Goal: Transaction & Acquisition: Purchase product/service

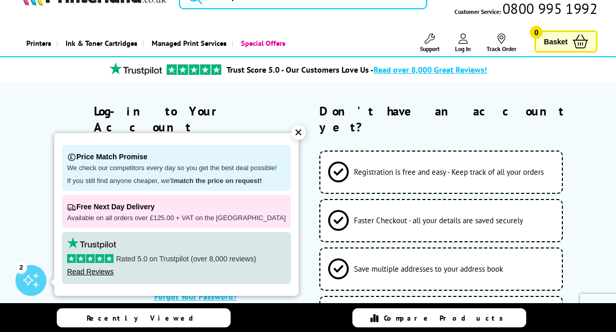
scroll to position [31, 0]
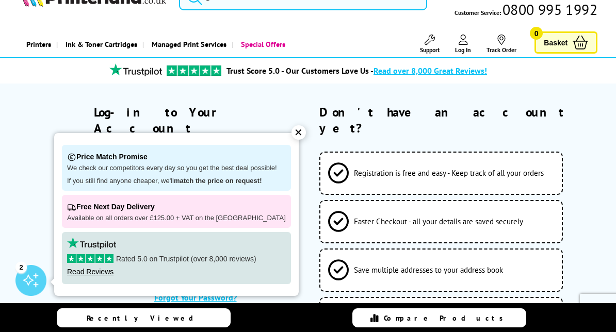
click at [295, 134] on div "✕" at bounding box center [299, 132] width 14 height 14
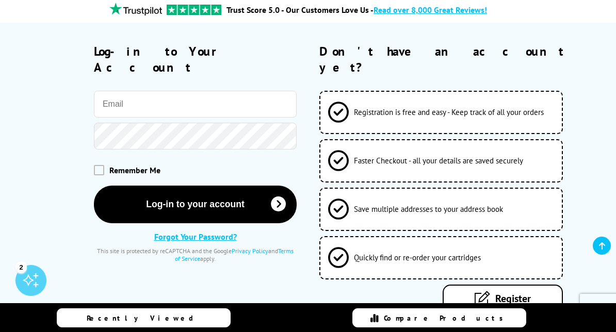
scroll to position [95, 0]
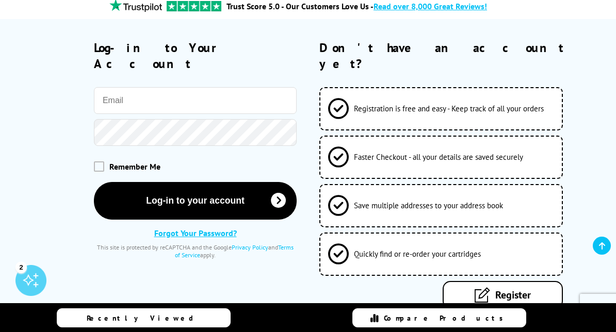
click at [486, 287] on icon at bounding box center [482, 294] width 15 height 15
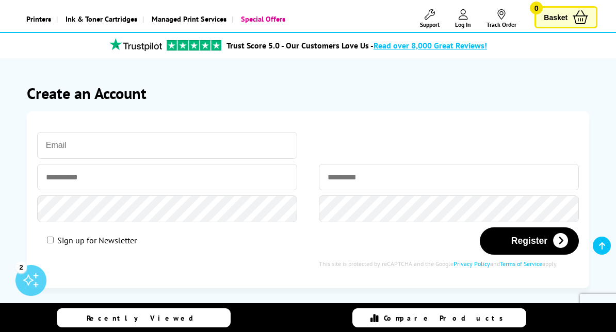
scroll to position [54, 0]
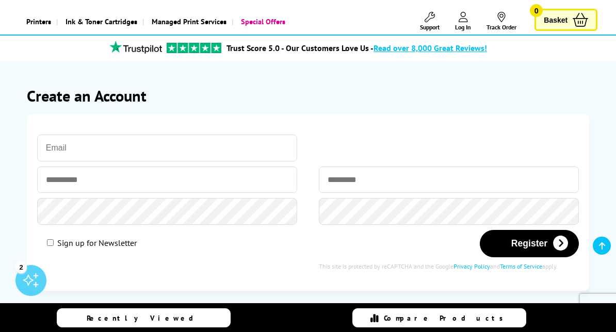
click at [169, 142] on input "email" at bounding box center [167, 148] width 260 height 27
type input "elaine@change-perspective.co.uk"
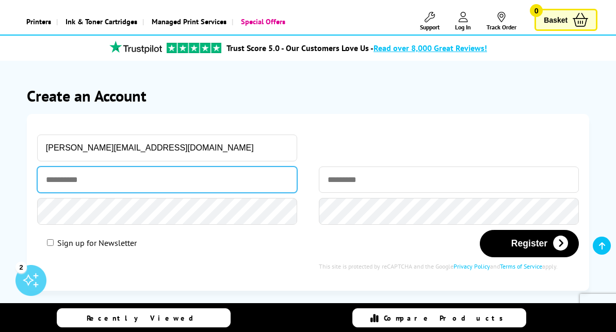
click at [114, 174] on input "text" at bounding box center [167, 180] width 260 height 26
type input "******"
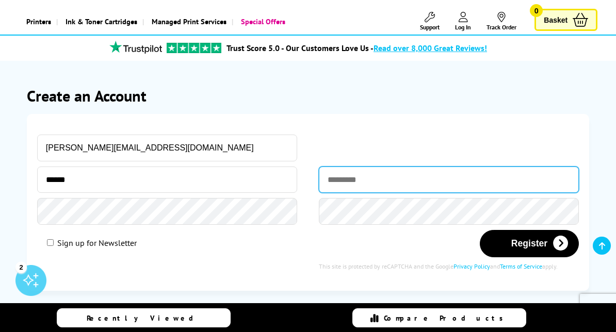
click at [353, 179] on input "text" at bounding box center [449, 180] width 260 height 26
type input "*******"
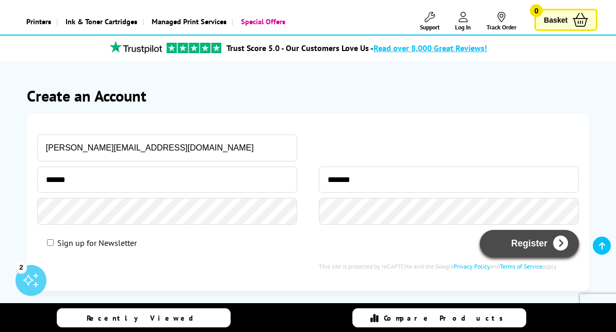
click at [528, 249] on button "Register" at bounding box center [529, 243] width 99 height 27
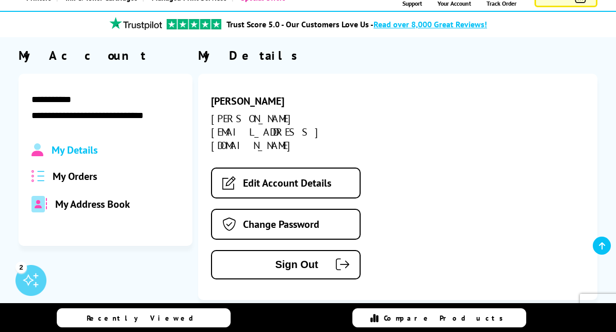
scroll to position [25, 0]
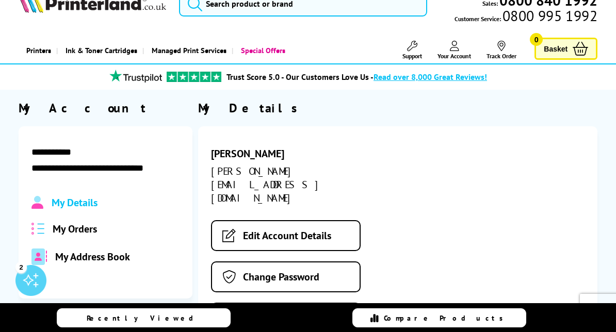
click at [85, 228] on span "My Orders" at bounding box center [75, 228] width 44 height 13
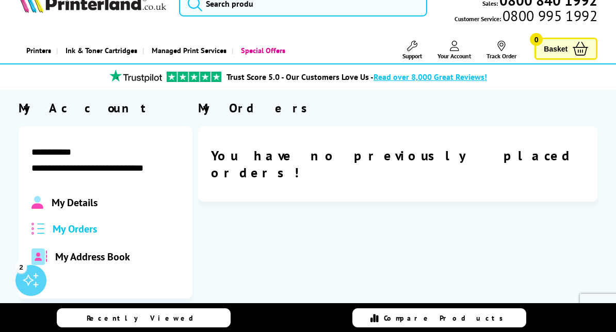
scroll to position [0, 0]
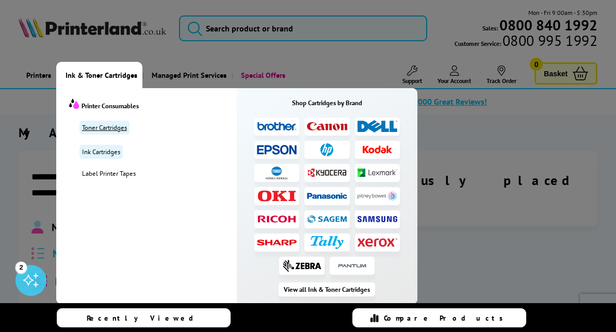
click at [112, 128] on link "Toner Cartridges" at bounding box center [104, 128] width 50 height 14
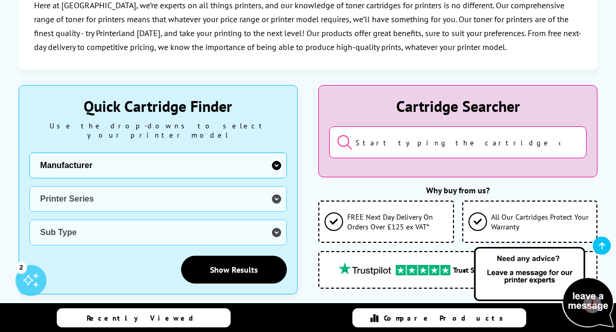
scroll to position [211, 0]
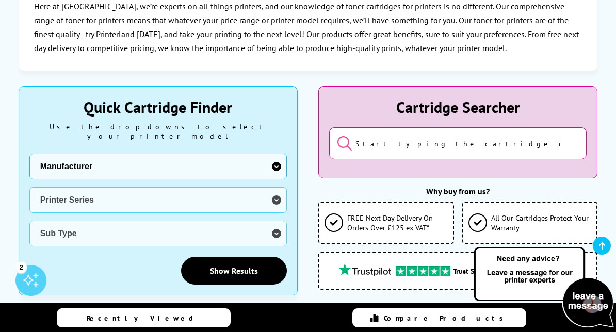
click at [277, 158] on select "Manufacturer Brother Canon Dell Dymo Epson HP Kodak Konica Minolta Kyocera Lexm…" at bounding box center [158, 167] width 258 height 26
select select "13815"
click at [29, 154] on select "Manufacturer Brother Canon Dell Dymo Epson HP Kodak Konica Minolta Kyocera Lexm…" at bounding box center [158, 167] width 258 height 26
click at [279, 193] on select "Printer Series B Series C Series Phaser Series VersaLink Series WorkCentre Seri…" at bounding box center [158, 200] width 258 height 26
select select "33377"
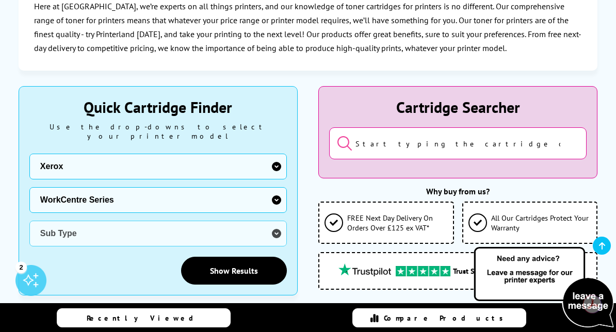
click at [29, 187] on select "Printer Series B Series C Series Phaser Series VersaLink Series WorkCentre Seri…" at bounding box center [158, 200] width 258 height 26
click at [277, 227] on select "Sub Type Xerox WorkCentre 3210 Xerox WorkCentre 3220 Xerox WorkCentre 3225 Xero…" at bounding box center [158, 234] width 258 height 26
select select "32804"
click at [29, 221] on select "Sub Type Xerox WorkCentre 3210 Xerox WorkCentre 3220 Xerox WorkCentre 3225 Xero…" at bounding box center [158, 234] width 258 height 26
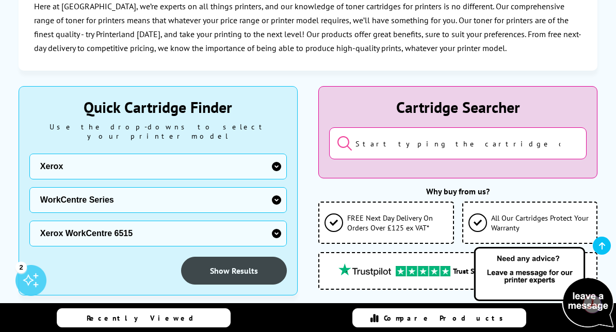
click at [245, 261] on link "Show Results" at bounding box center [234, 271] width 106 height 28
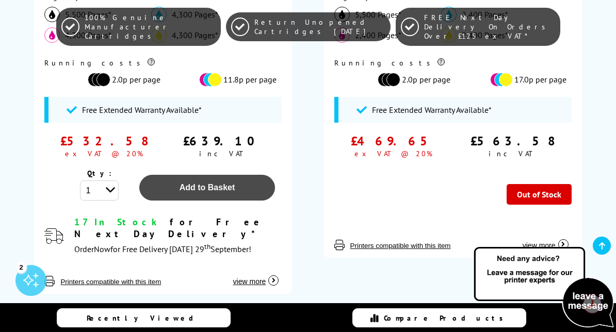
scroll to position [535, 0]
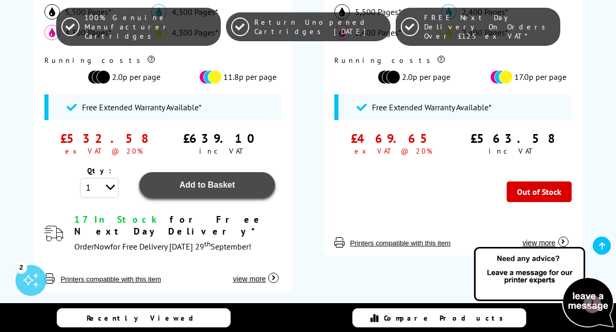
click at [206, 184] on span "Add to Basket" at bounding box center [208, 185] width 56 height 9
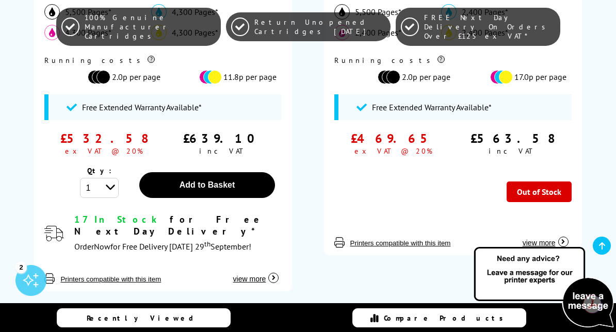
click at [489, 42] on div "100% Genuine Manufacturer Cartridges Return Unopened Cartridges Within 6 Months…" at bounding box center [308, 27] width 616 height 54
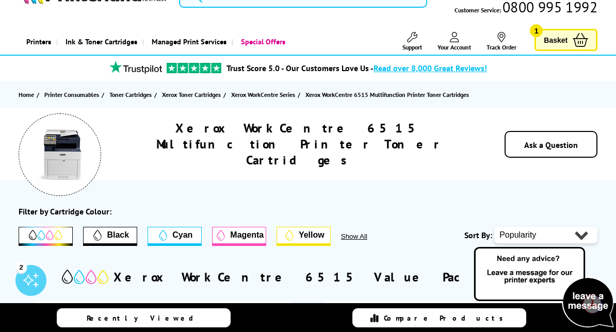
scroll to position [0, 0]
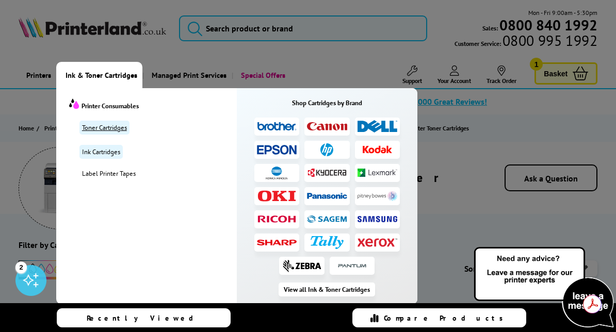
click at [111, 127] on link "Toner Cartridges" at bounding box center [104, 128] width 50 height 14
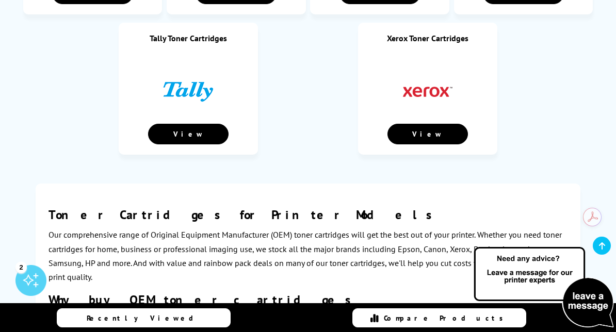
scroll to position [1036, 0]
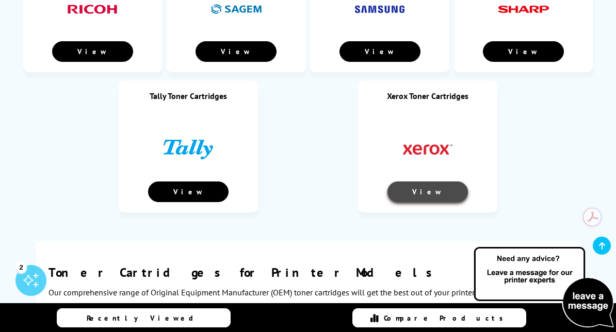
click at [427, 190] on link "View" at bounding box center [428, 192] width 81 height 21
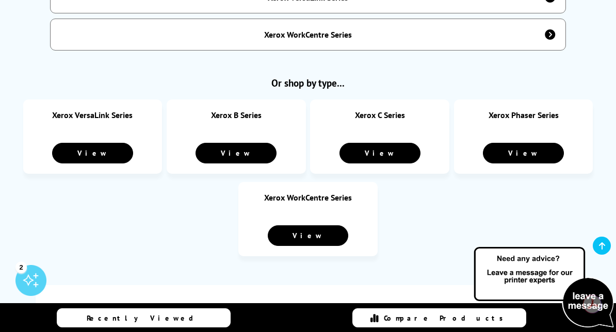
scroll to position [685, 0]
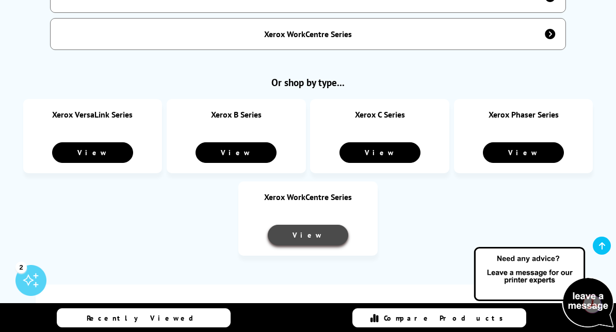
click at [314, 225] on link "View" at bounding box center [308, 235] width 81 height 21
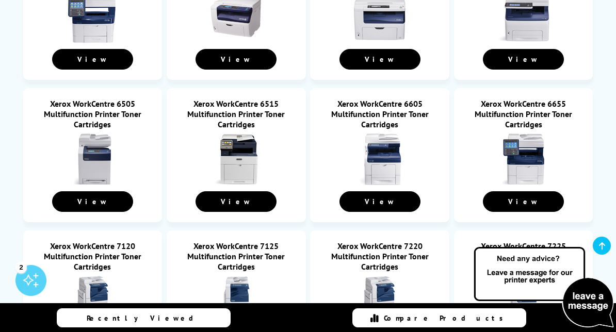
scroll to position [881, 0]
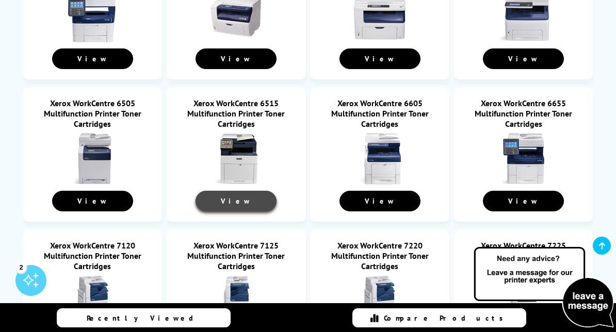
click at [247, 202] on link "View" at bounding box center [236, 201] width 81 height 21
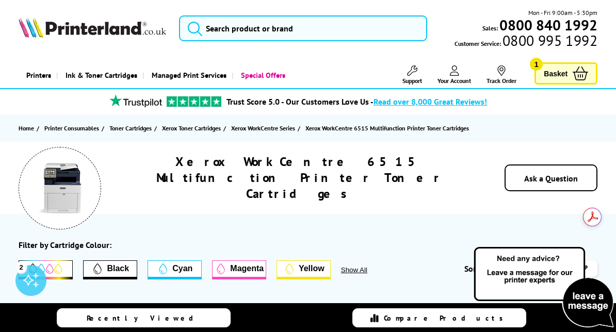
click at [560, 76] on span "Basket" at bounding box center [556, 74] width 24 height 14
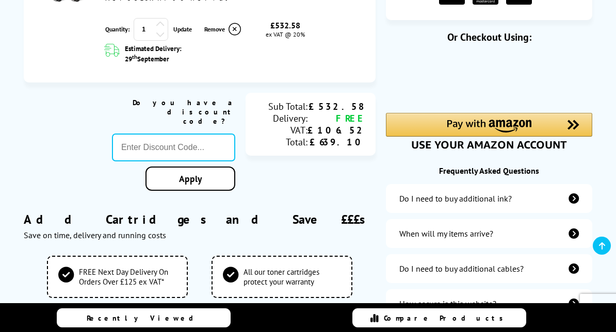
scroll to position [230, 0]
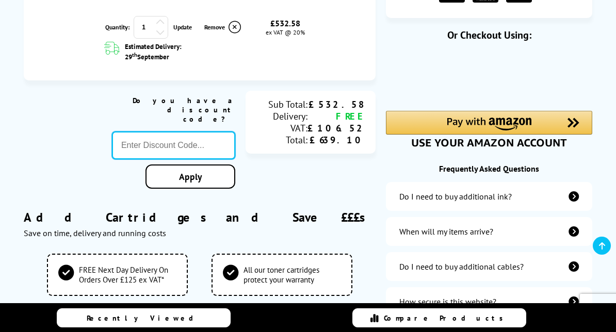
click at [189, 132] on input "text" at bounding box center [173, 146] width 123 height 28
type input "xerox10"
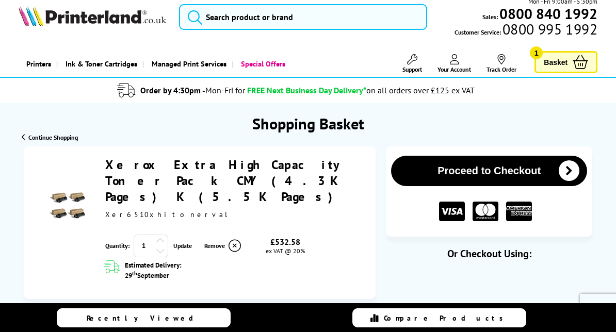
scroll to position [2, 0]
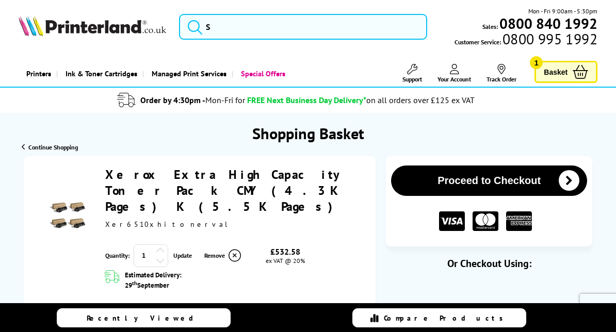
click at [500, 184] on button "Proceed to Checkout" at bounding box center [489, 181] width 196 height 30
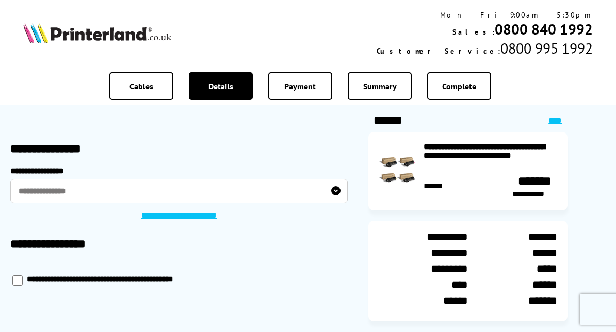
click at [338, 189] on label "**********" at bounding box center [179, 191] width 338 height 24
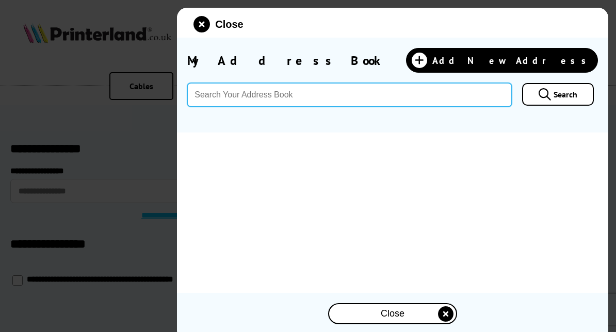
click at [340, 95] on input "text" at bounding box center [349, 95] width 325 height 24
type input "rm6 4st"
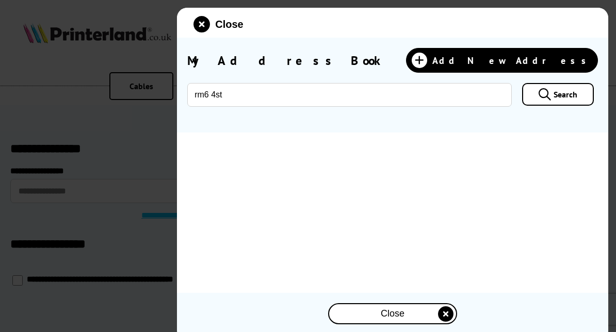
click at [554, 98] on span "Search" at bounding box center [566, 94] width 24 height 10
click at [546, 96] on icon at bounding box center [545, 94] width 12 height 12
click at [416, 314] on div "Close" at bounding box center [392, 314] width 127 height 19
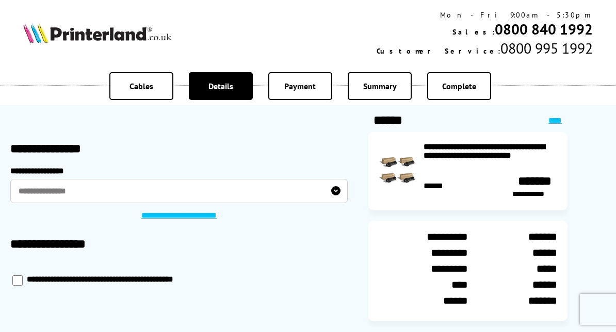
click at [138, 191] on label "**********" at bounding box center [179, 191] width 338 height 24
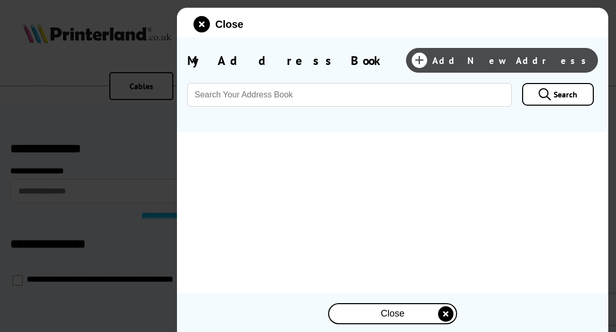
click at [427, 61] on icon at bounding box center [419, 60] width 15 height 15
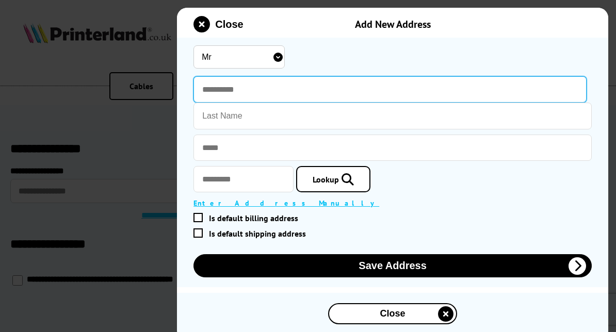
click at [236, 93] on input "text" at bounding box center [390, 89] width 393 height 26
type input "******"
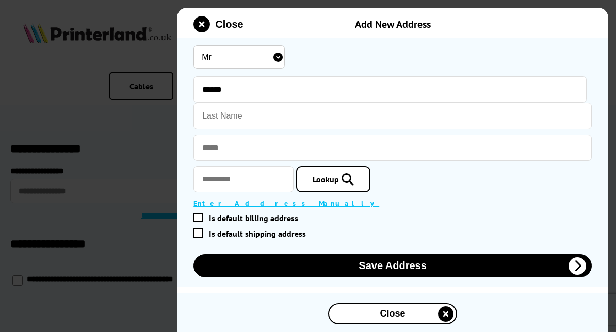
click at [276, 56] on select "Mr Miss Mrs Ms" at bounding box center [239, 56] width 91 height 23
select select "Mrs"
click at [194, 45] on select "Mr Miss Mrs Ms" at bounding box center [239, 56] width 91 height 23
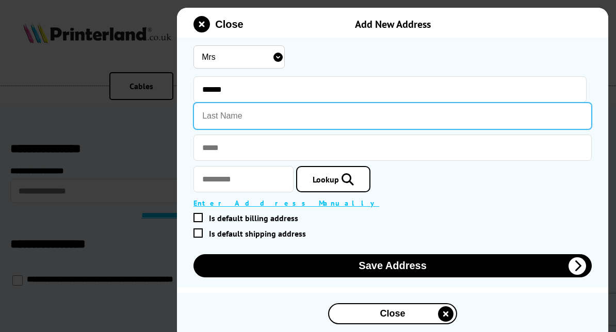
click at [250, 117] on input "text" at bounding box center [393, 116] width 398 height 27
type input "Pearson"
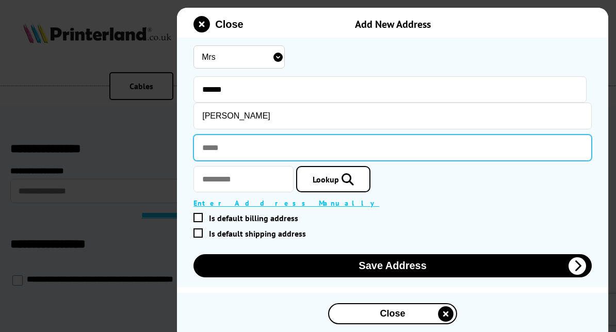
click at [232, 153] on input "text" at bounding box center [393, 148] width 398 height 26
type input "**********"
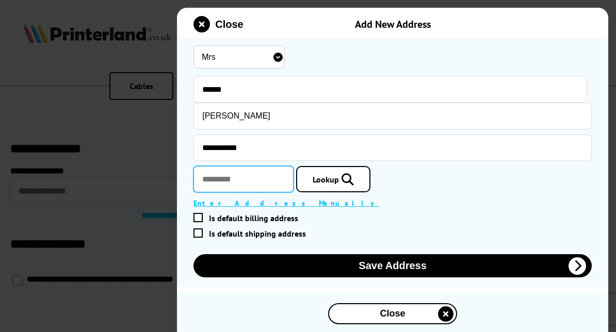
click at [246, 183] on input "text" at bounding box center [244, 179] width 100 height 26
type input "*******"
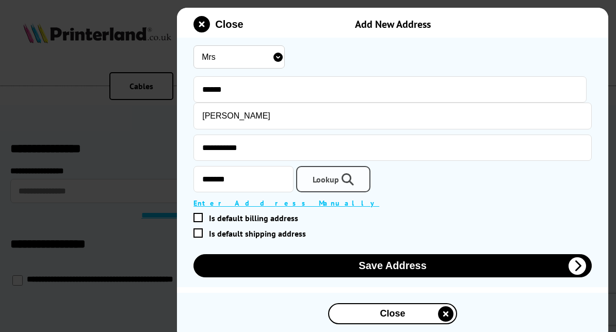
click at [346, 181] on icon at bounding box center [346, 179] width 15 height 12
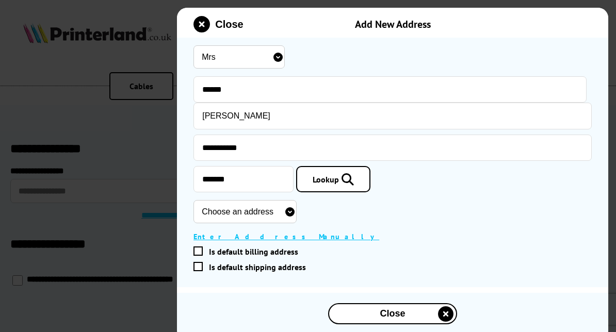
click at [198, 254] on span at bounding box center [198, 251] width 9 height 9
click at [198, 252] on input "Is default billing address" at bounding box center [391, 252] width 390 height 0
click at [198, 271] on span at bounding box center [198, 266] width 9 height 9
click at [198, 267] on input "Is default shipping address" at bounding box center [391, 267] width 390 height 0
click at [297, 215] on select "Choose an address 1 Joydon Drive, Romford, RM6 4ST 3 Joydon Drive, Romford, RM6…" at bounding box center [245, 211] width 103 height 23
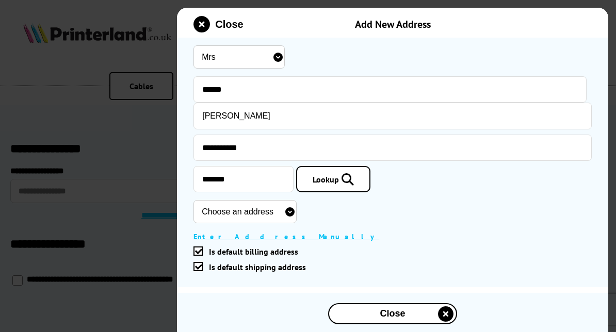
select select "GB|RM|B|20338656"
click at [194, 203] on select "Choose an address 1 Joydon Drive, Romford, RM6 4ST 3 Joydon Drive, Romford, RM6…" at bounding box center [245, 211] width 103 height 23
type input "47 Joydon Drive"
type input "Romford"
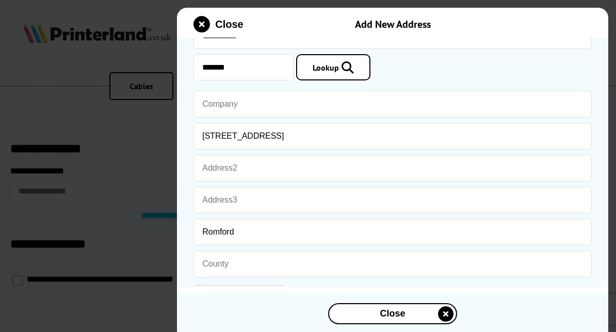
scroll to position [234, 0]
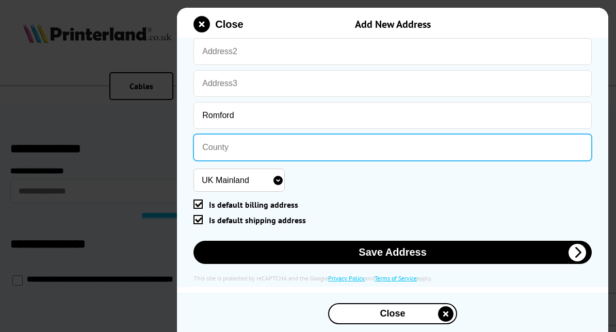
click at [293, 147] on input "text" at bounding box center [393, 147] width 398 height 27
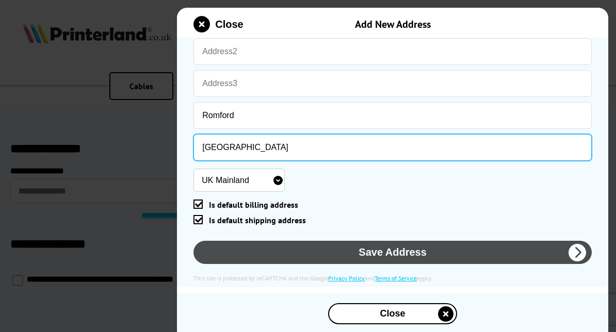
type input "Essex"
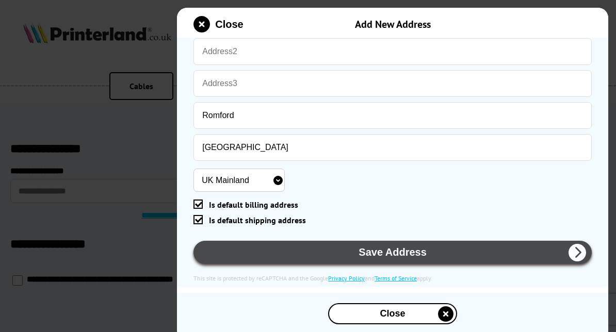
click at [365, 250] on button "Save Address" at bounding box center [393, 252] width 398 height 23
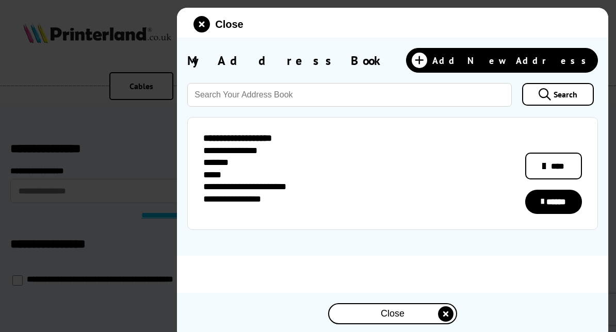
click at [559, 202] on link "******" at bounding box center [553, 202] width 57 height 24
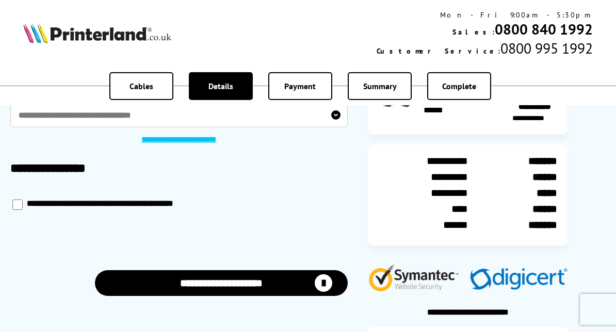
scroll to position [75, 0]
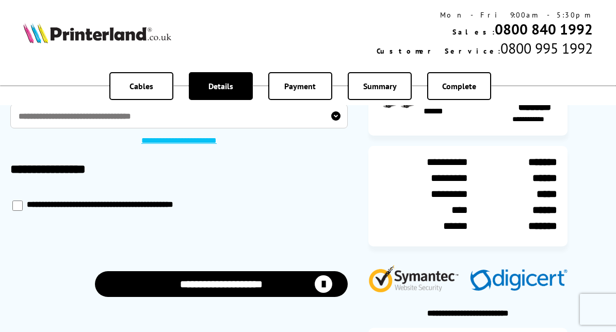
click at [234, 280] on button "**********" at bounding box center [221, 284] width 253 height 26
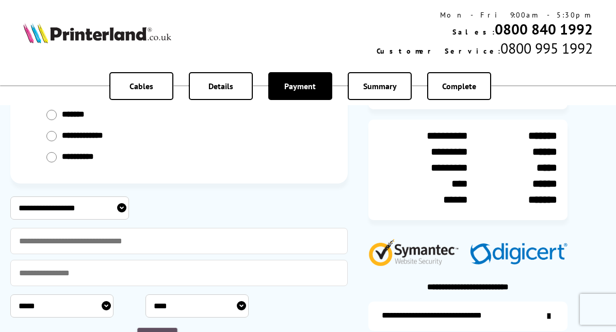
scroll to position [105, 0]
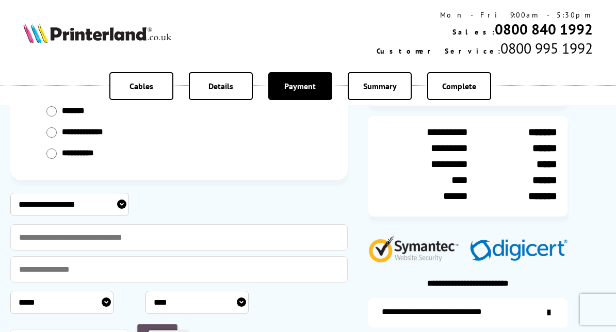
click at [123, 201] on select "**********" at bounding box center [69, 204] width 119 height 23
select select "**********"
click at [10, 193] on select "**********" at bounding box center [69, 204] width 119 height 23
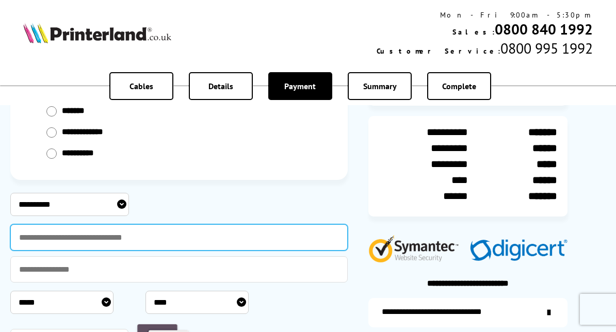
click at [121, 233] on input "text" at bounding box center [179, 238] width 338 height 26
type input "**********"
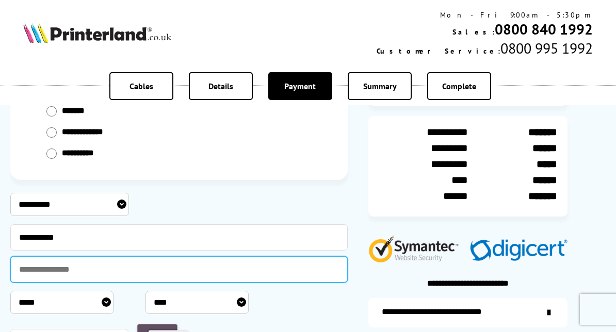
click at [118, 272] on input "text" at bounding box center [179, 270] width 338 height 26
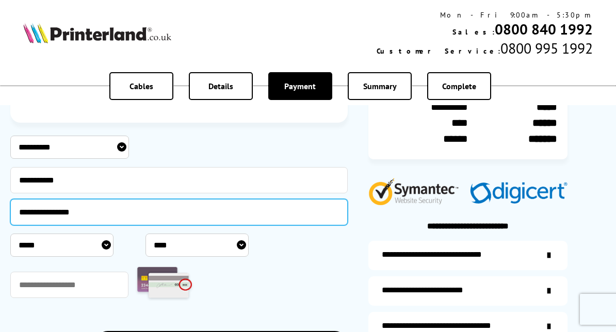
scroll to position [183, 0]
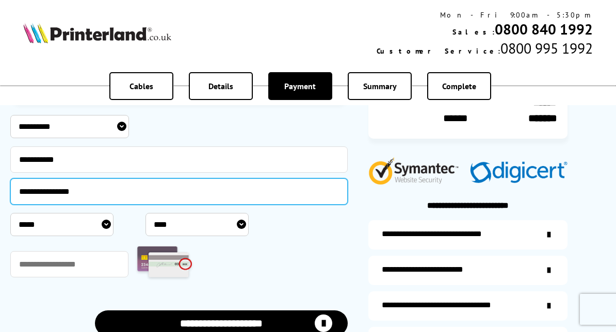
type input "**********"
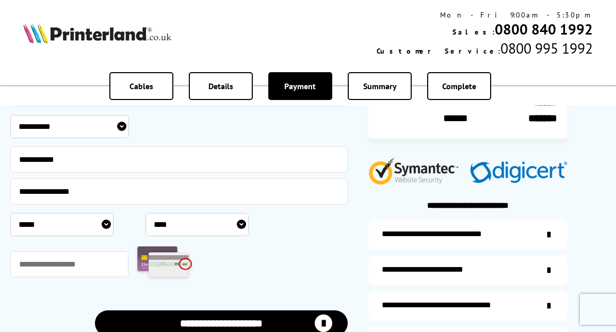
click at [107, 221] on select "***** * * * * * * * * * ** ** **" at bounding box center [61, 224] width 103 height 23
select select "*"
click at [10, 213] on select "***** * * * * * * * * * ** ** **" at bounding box center [61, 224] width 103 height 23
click at [239, 222] on select "**** **** **** **** **** **** **** **** **** **** **** **** **** **** **** ****…" at bounding box center [197, 224] width 103 height 23
select select "****"
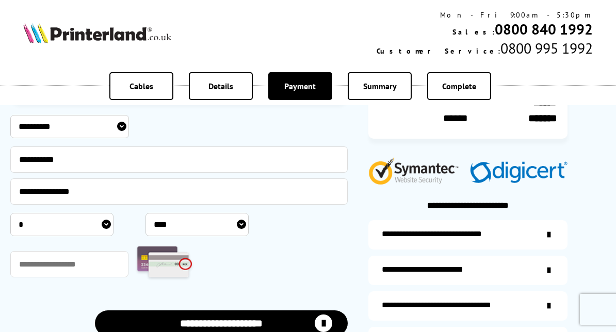
click at [146, 213] on select "**** **** **** **** **** **** **** **** **** **** **** **** **** **** **** ****…" at bounding box center [197, 224] width 103 height 23
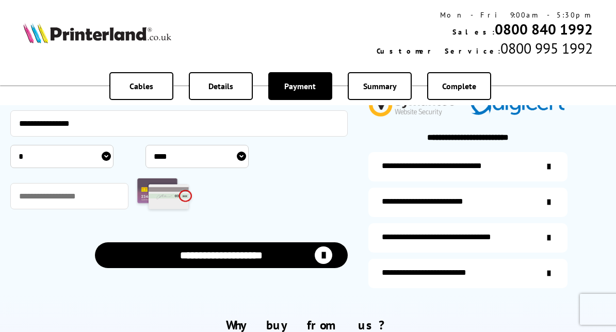
scroll to position [251, 0]
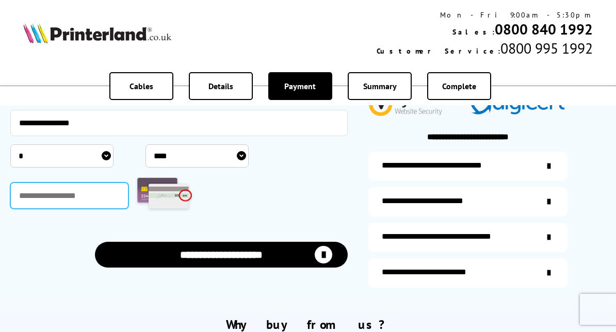
click at [85, 196] on input "text" at bounding box center [69, 196] width 118 height 26
type input "***"
click at [211, 251] on button "**********" at bounding box center [221, 255] width 253 height 26
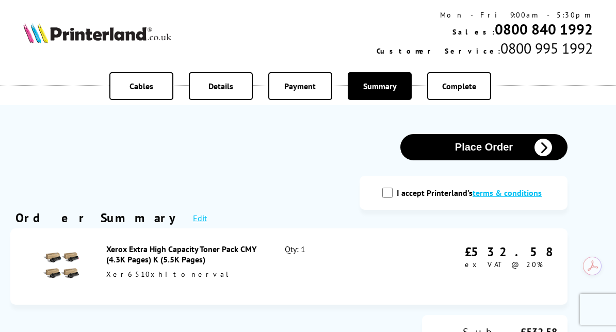
click at [390, 191] on input "I accept Printerland's terms & conditions" at bounding box center [387, 193] width 10 height 10
checkbox input "true"
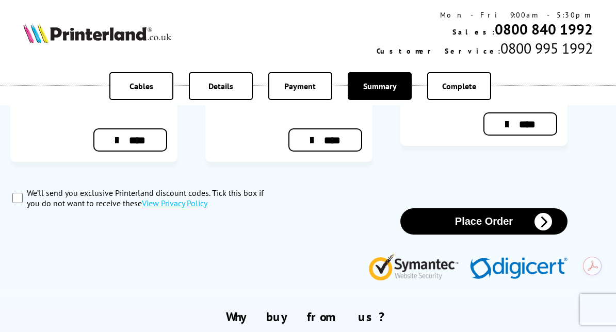
scroll to position [487, 0]
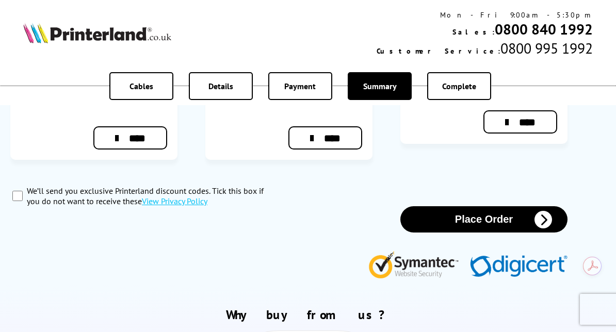
click at [461, 206] on button "Place Order" at bounding box center [484, 219] width 167 height 26
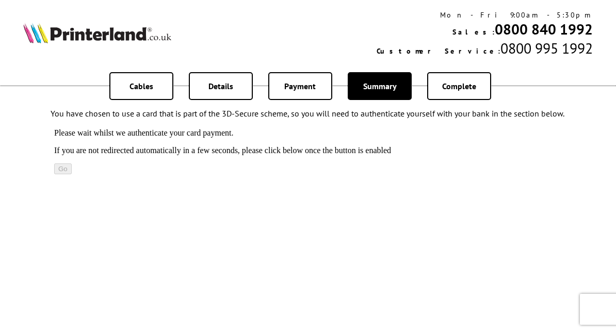
scroll to position [47, 0]
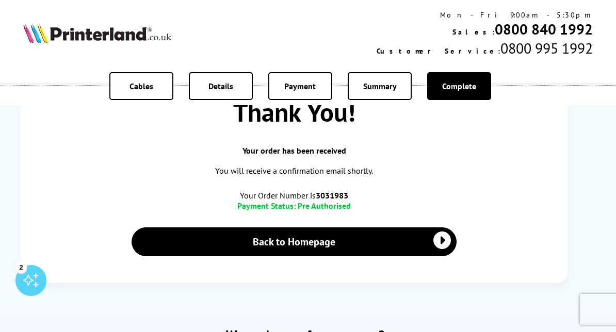
scroll to position [171, 0]
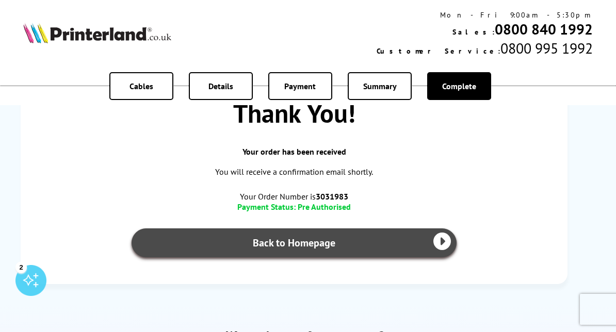
click at [319, 254] on link "Back to Homepage" at bounding box center [294, 243] width 325 height 29
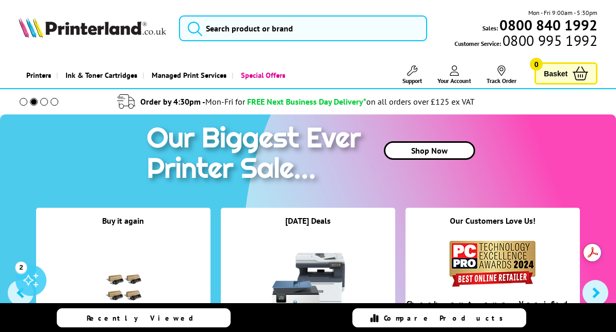
click at [452, 73] on icon at bounding box center [454, 71] width 9 height 10
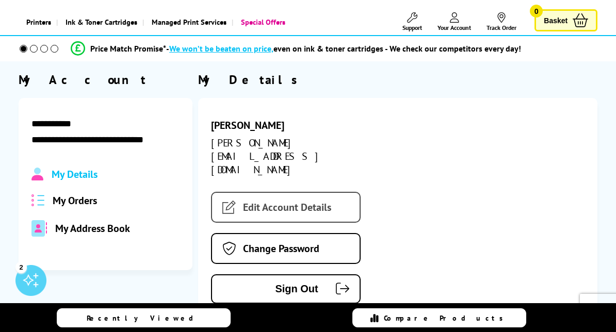
scroll to position [68, 0]
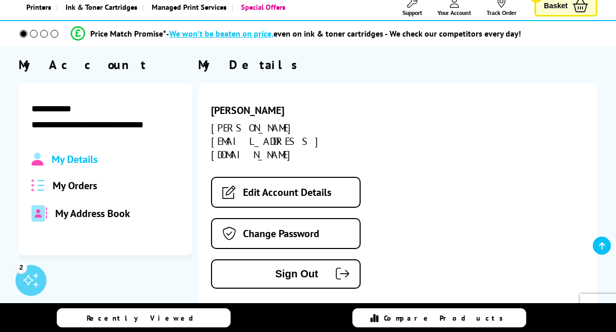
click at [70, 185] on span "My Orders" at bounding box center [75, 185] width 44 height 13
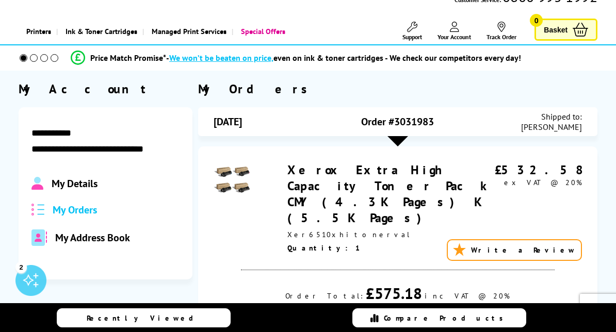
scroll to position [43, 0]
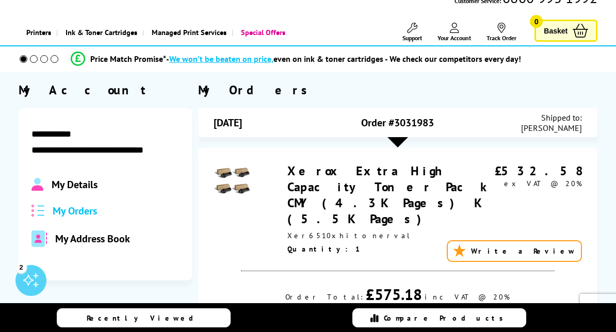
click at [86, 184] on span "My Details" at bounding box center [75, 184] width 46 height 13
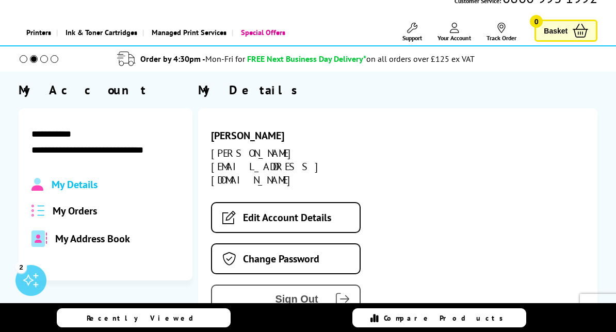
click at [279, 294] on span "Sign Out" at bounding box center [273, 300] width 91 height 12
